Goal: Information Seeking & Learning: Learn about a topic

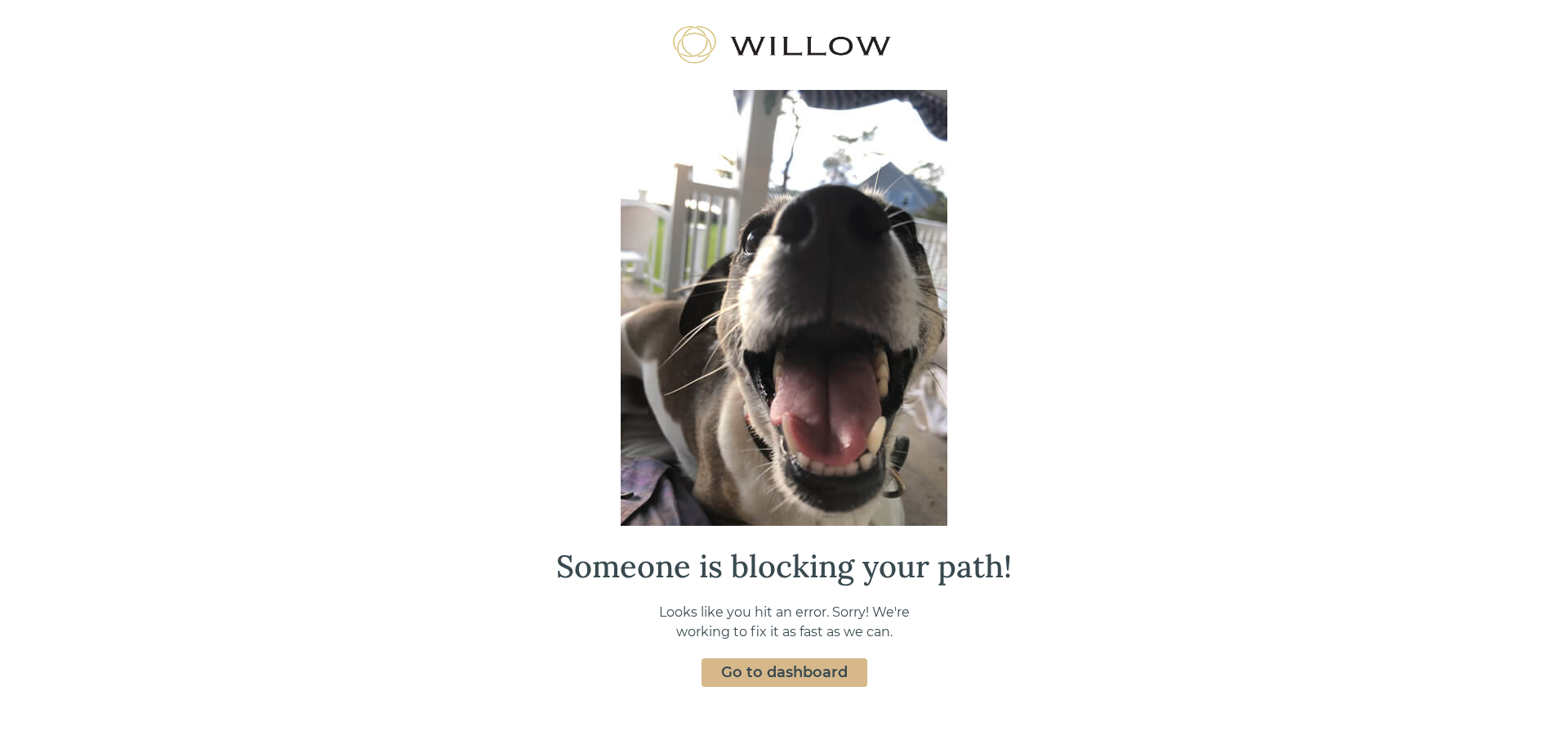
click at [770, 669] on link "Go to dashboard" at bounding box center [784, 671] width 127 height 18
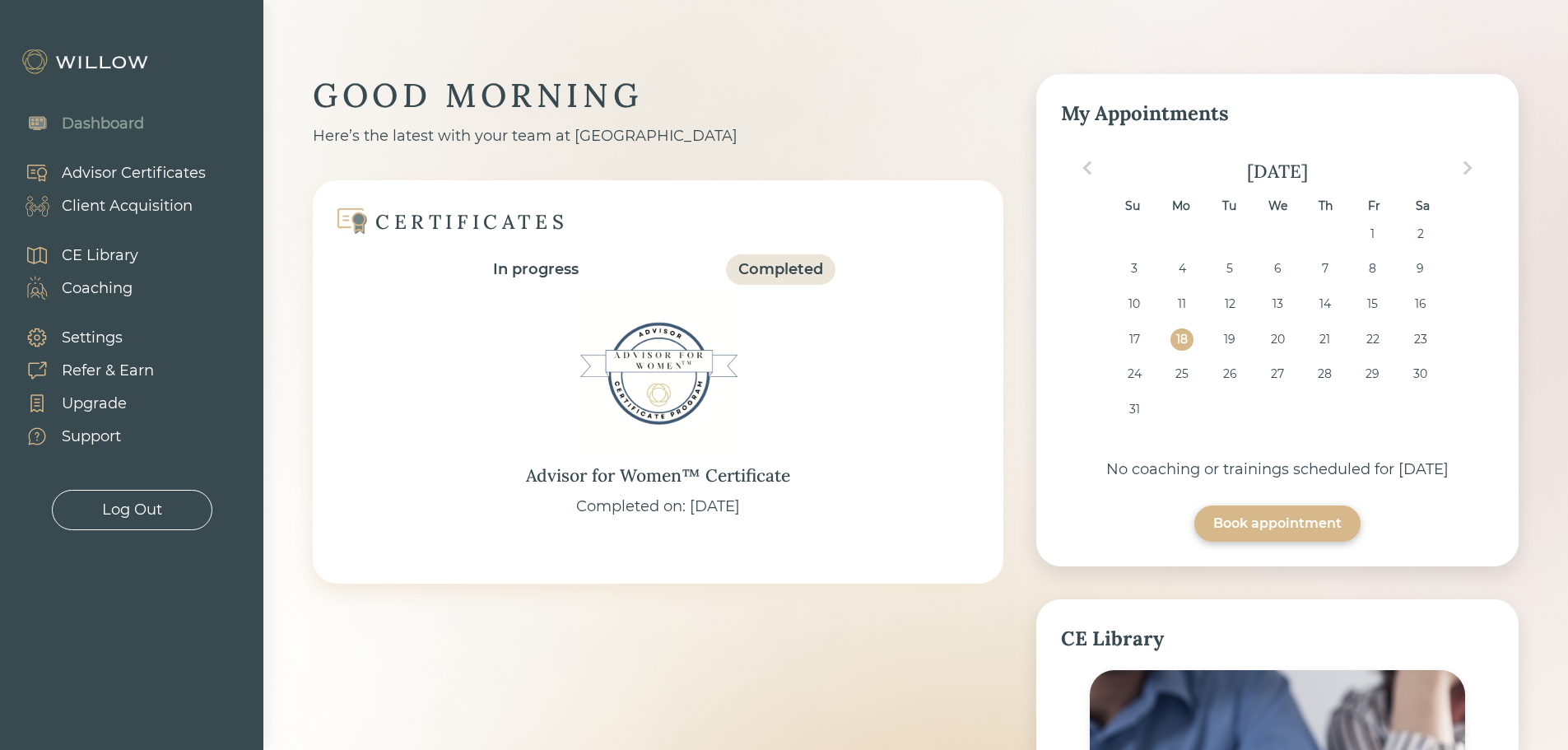
click at [130, 170] on div "Advisor Certificates" at bounding box center [134, 172] width 144 height 22
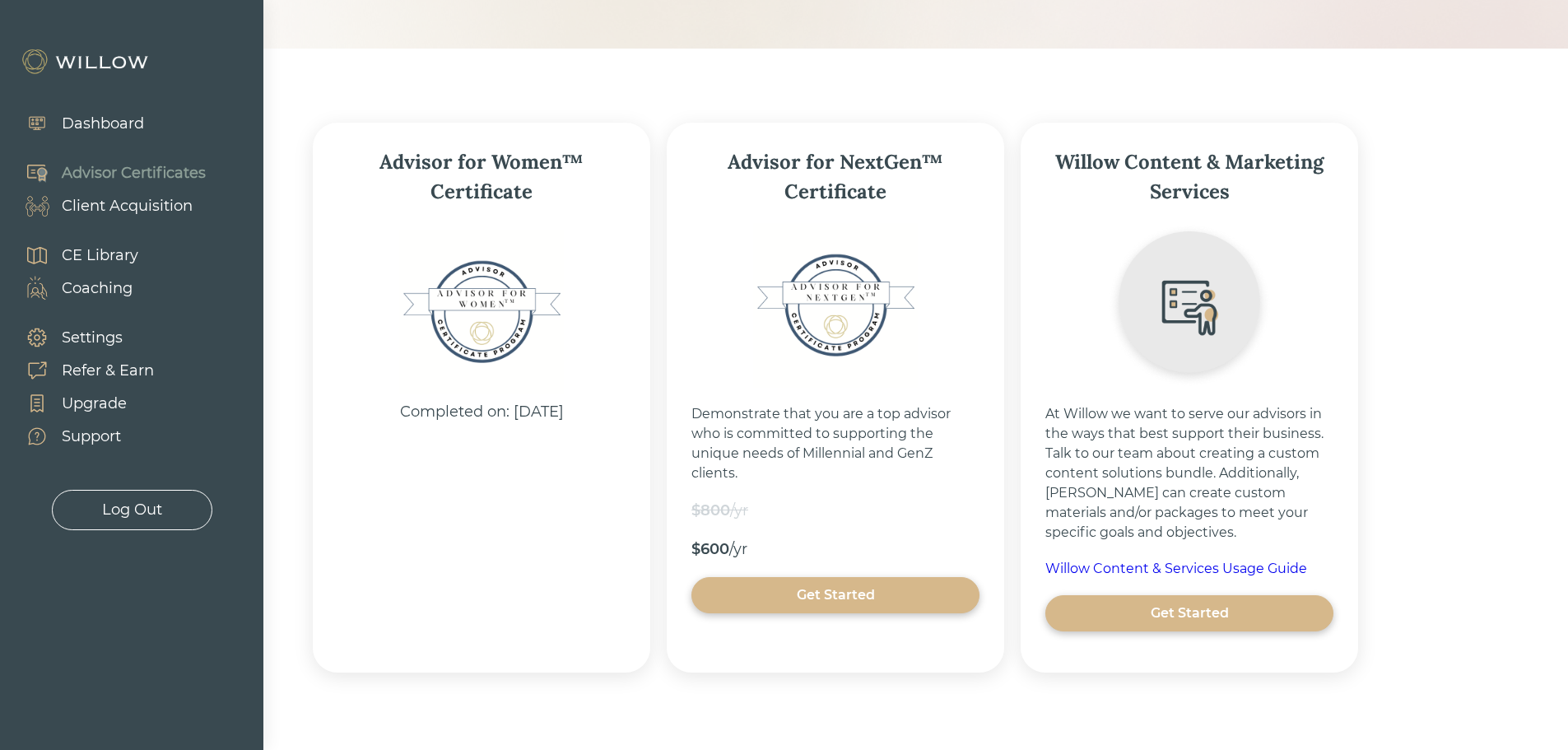
scroll to position [203, 0]
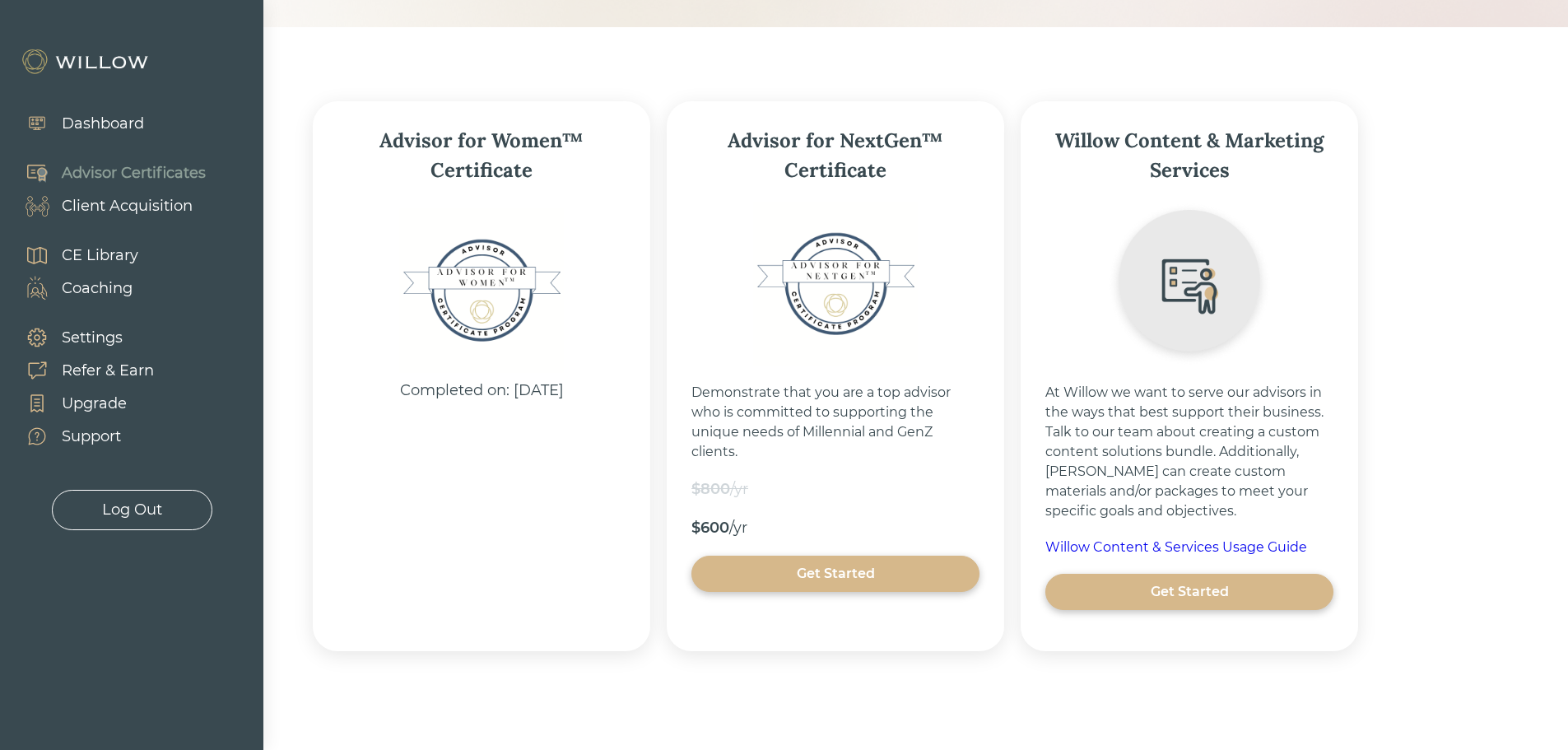
click at [81, 256] on div "CE Library" at bounding box center [101, 255] width 77 height 22
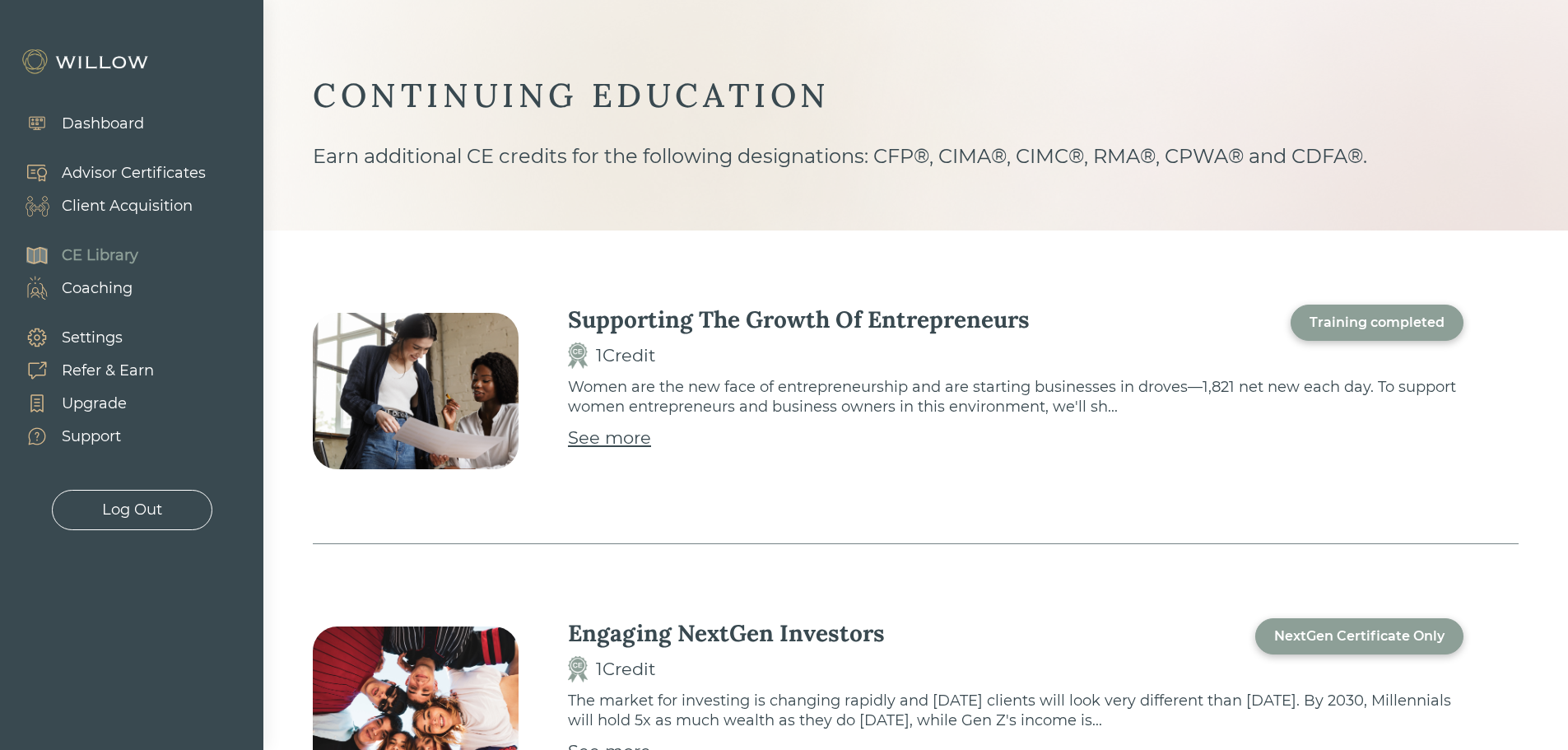
click at [1345, 323] on div "Training completed" at bounding box center [1377, 323] width 135 height 20
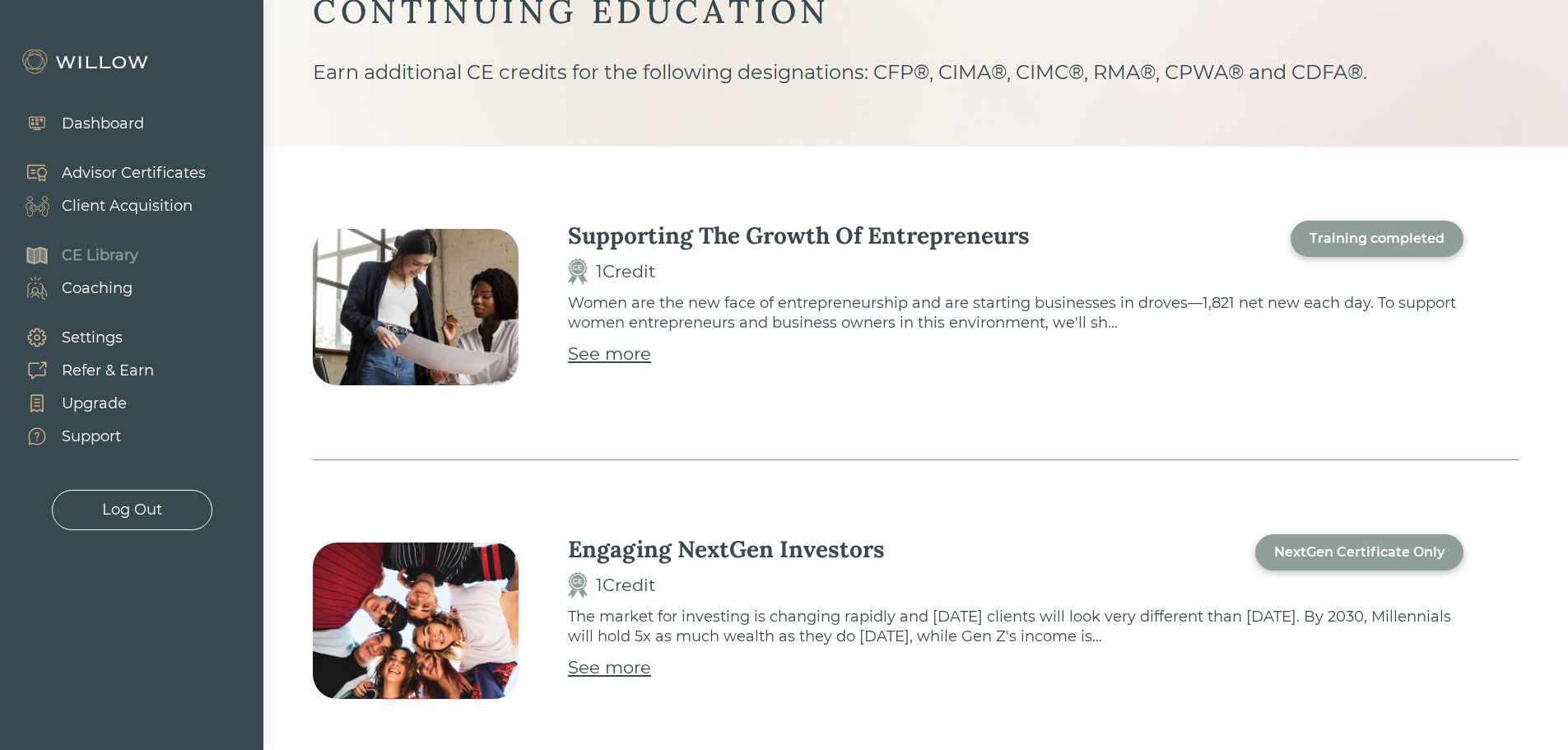
scroll to position [82, 0]
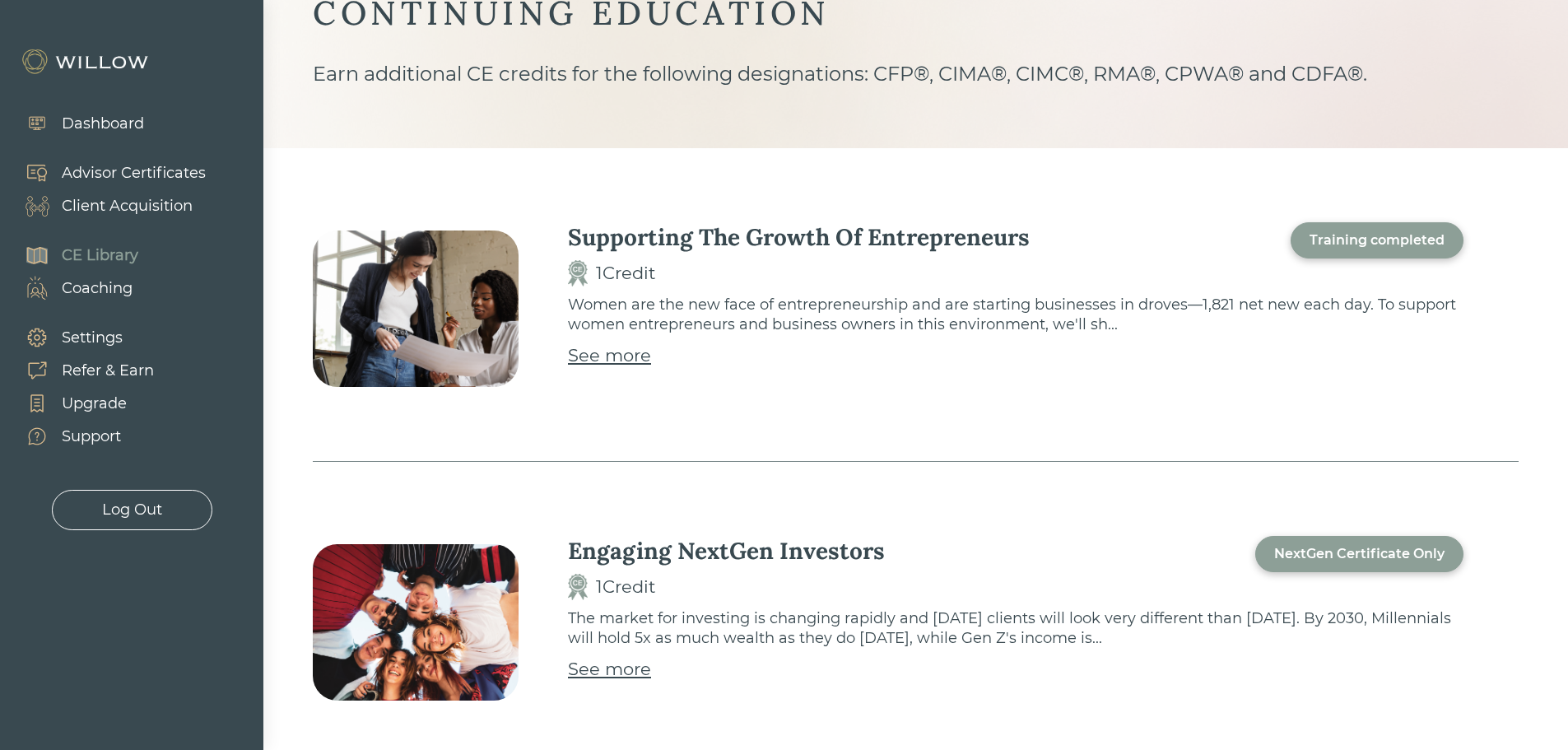
click at [600, 359] on div "See more" at bounding box center [609, 356] width 83 height 26
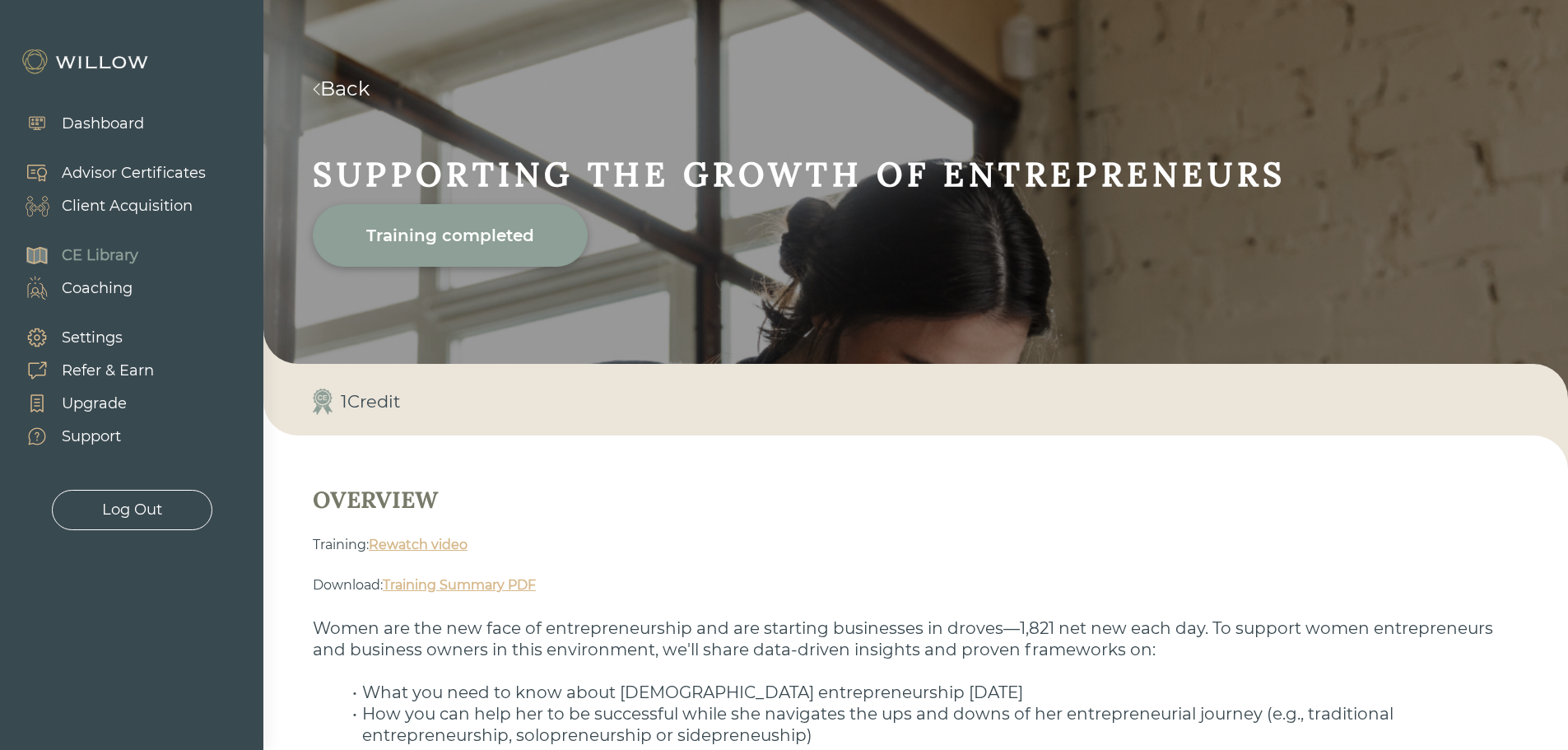
click at [87, 177] on div "Advisor Certificates" at bounding box center [134, 172] width 144 height 22
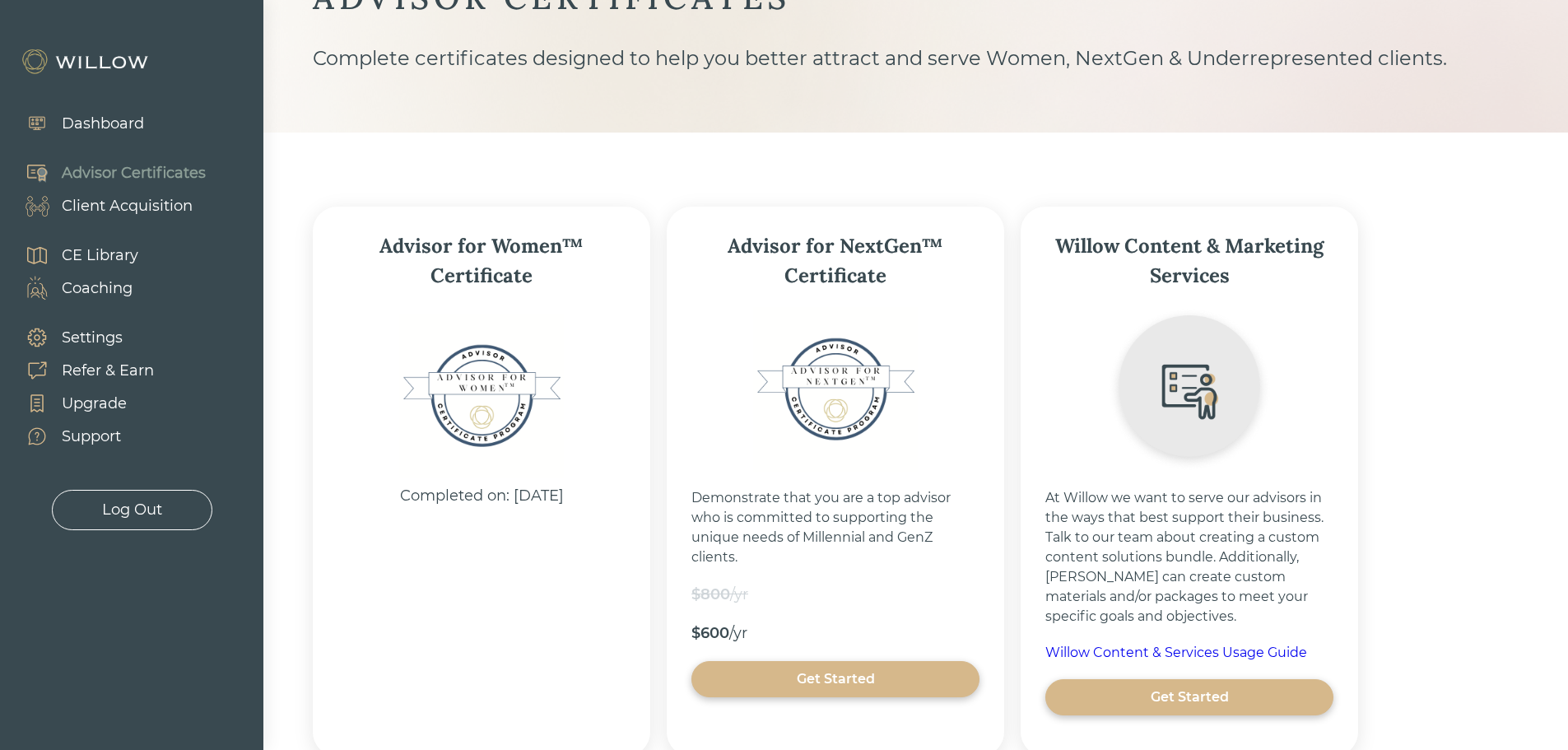
scroll to position [203, 0]
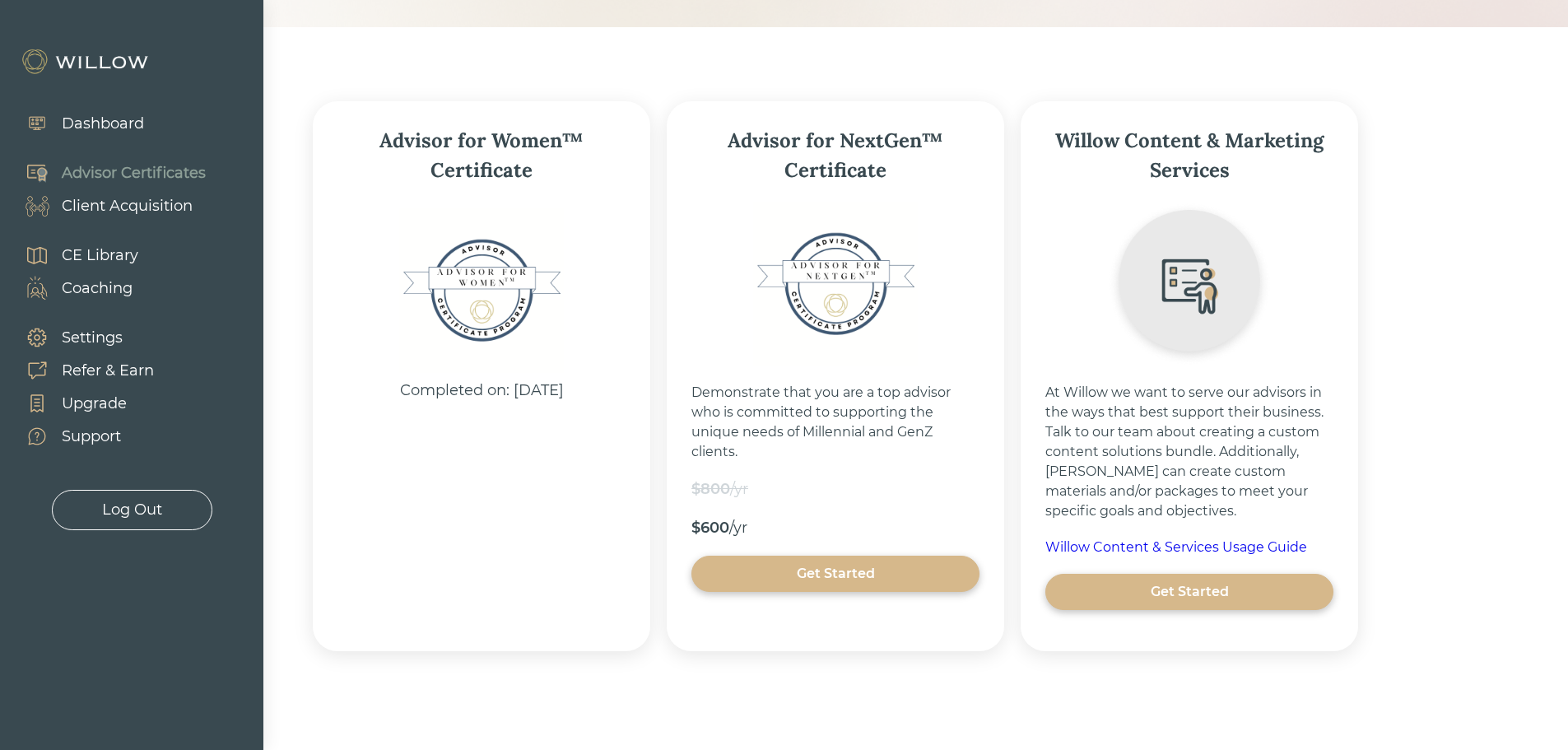
click at [94, 208] on div "Client Acquisition" at bounding box center [128, 205] width 131 height 22
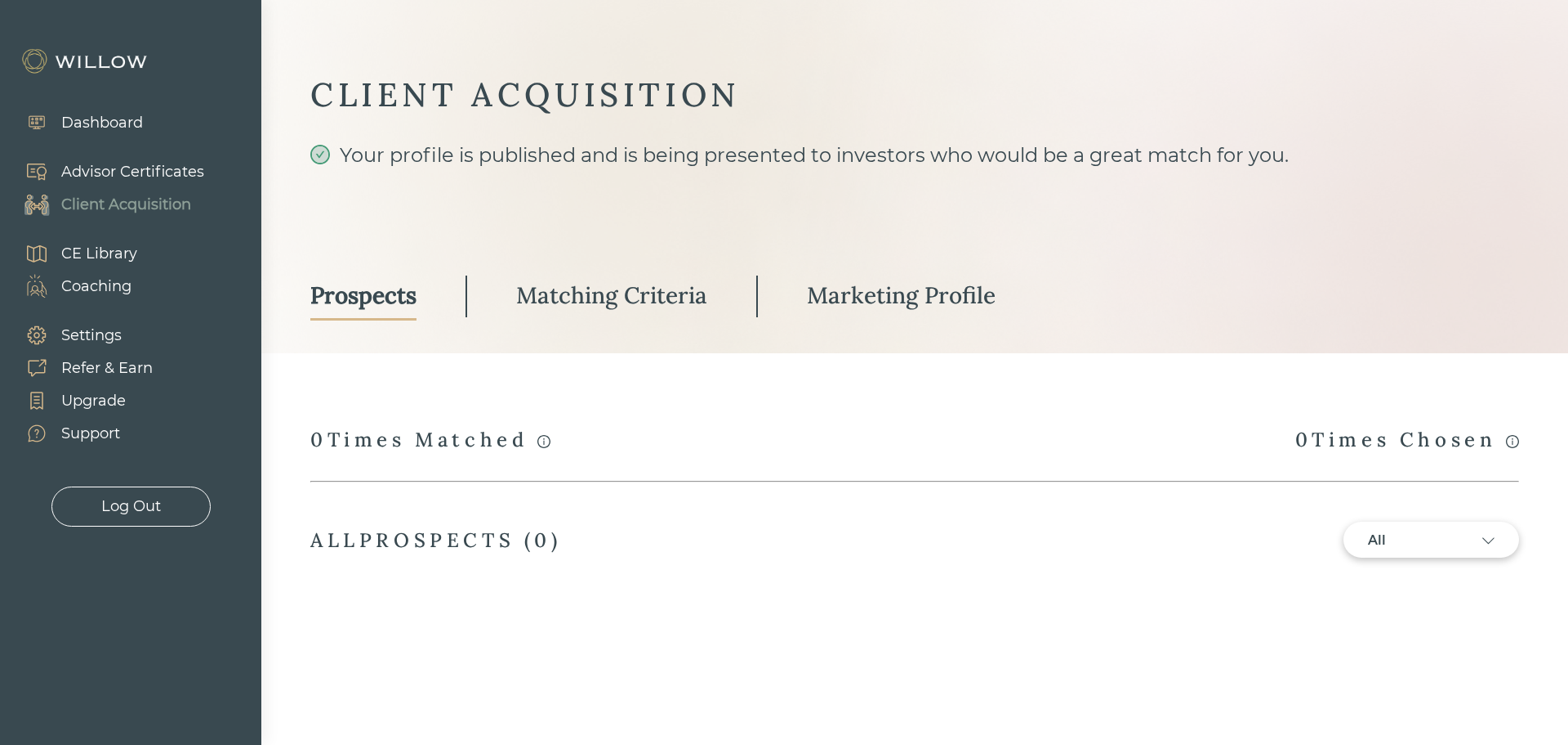
click at [104, 430] on div "Support" at bounding box center [91, 433] width 59 height 22
